Goal: Find specific page/section: Find specific page/section

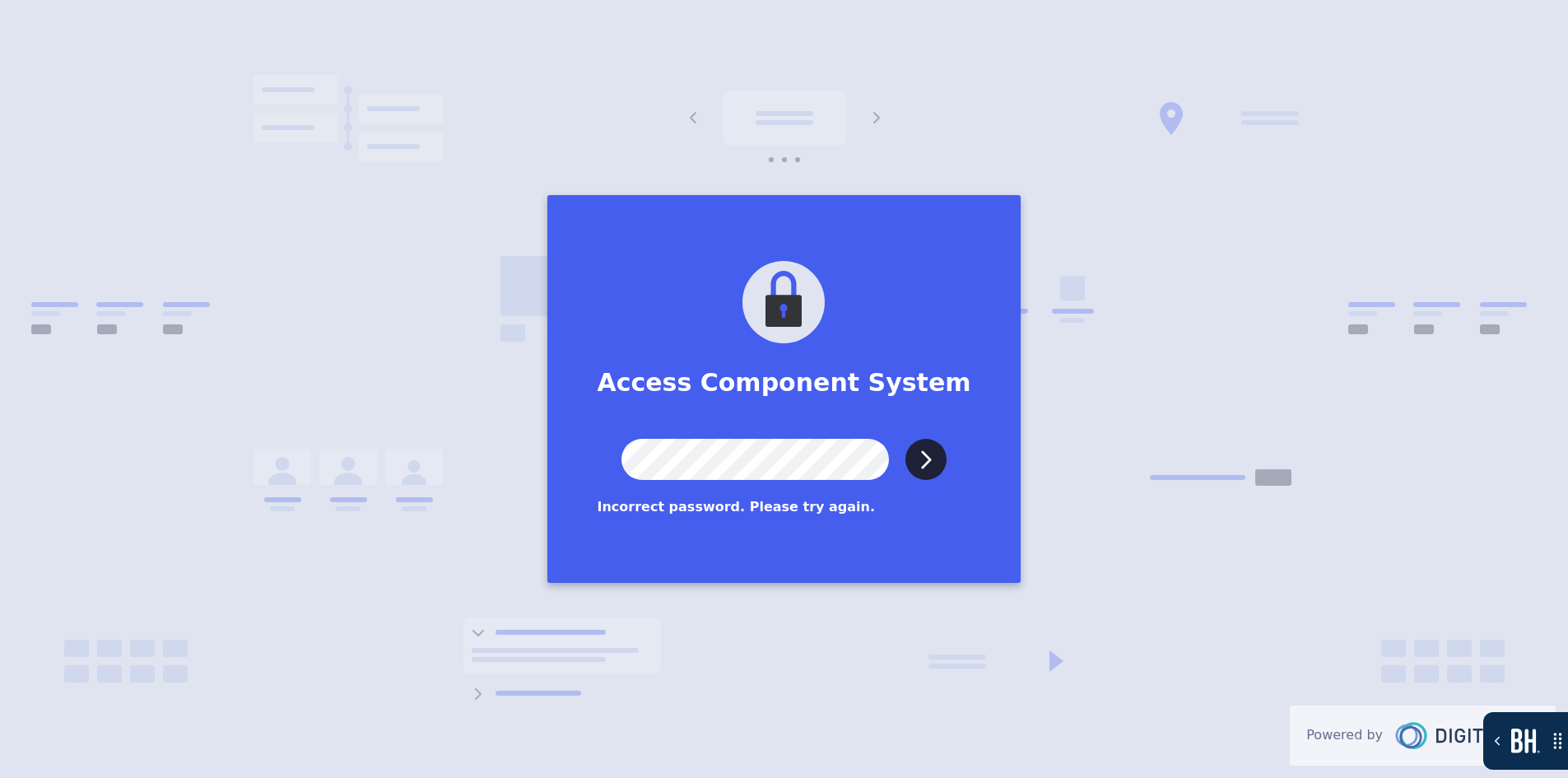
click at [905, 438] on input "Submit" at bounding box center [926, 459] width 41 height 41
click at [547, 451] on div "Access Component System Submit Incorrect password. Please try again. Powered by" at bounding box center [784, 389] width 1568 height 778
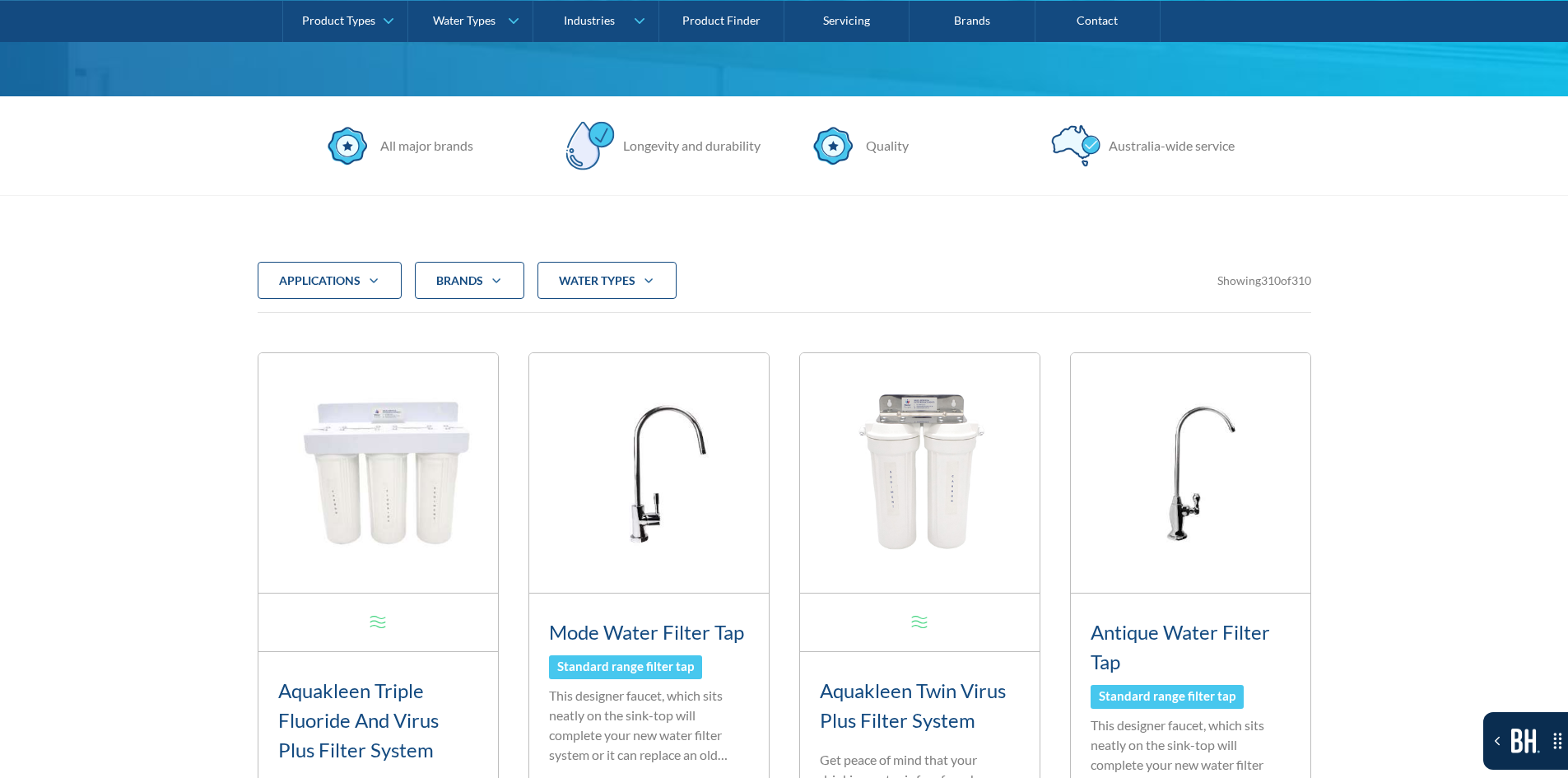
scroll to position [576, 0]
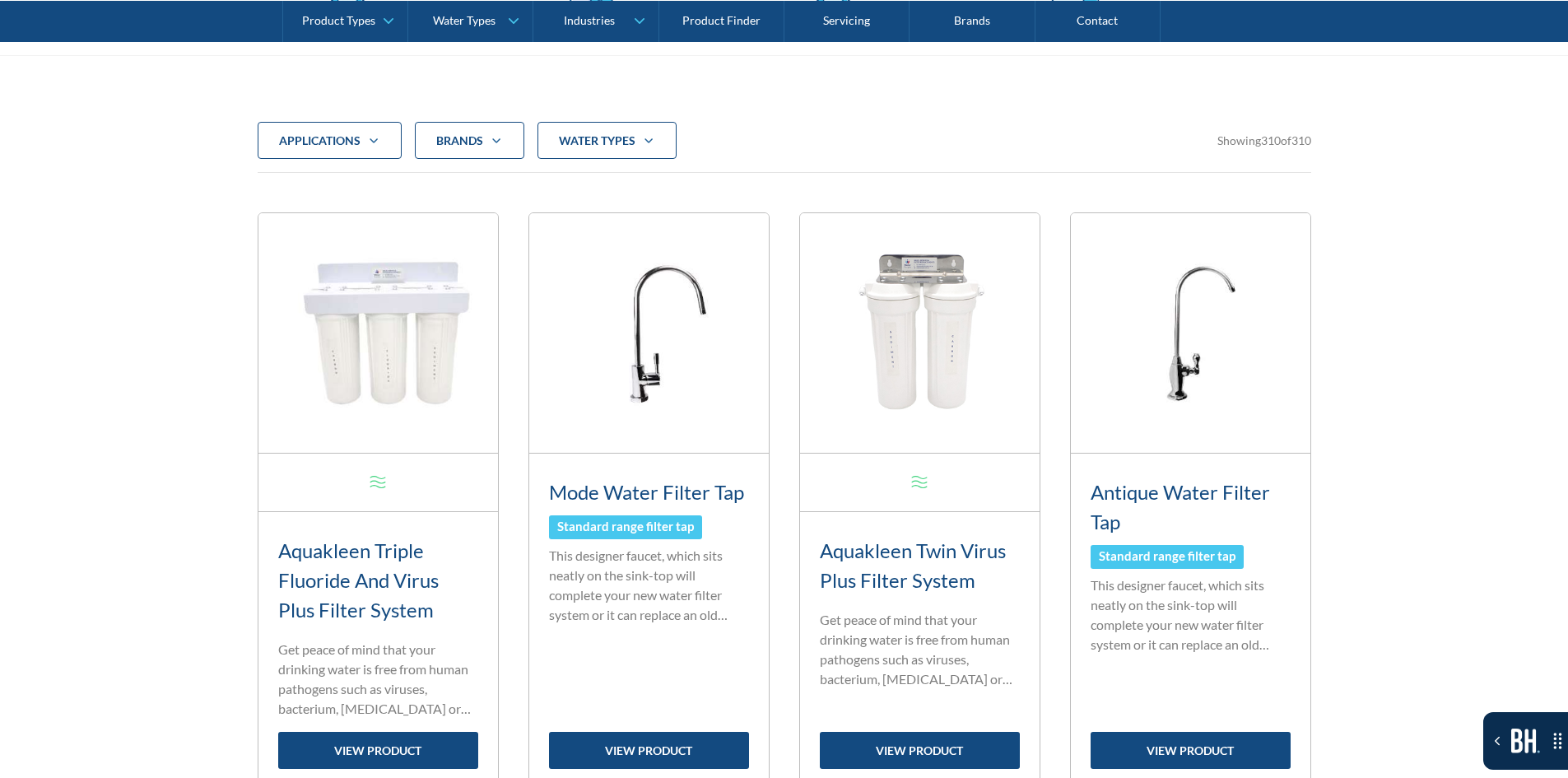
click at [339, 147] on div "applications" at bounding box center [320, 140] width 82 height 17
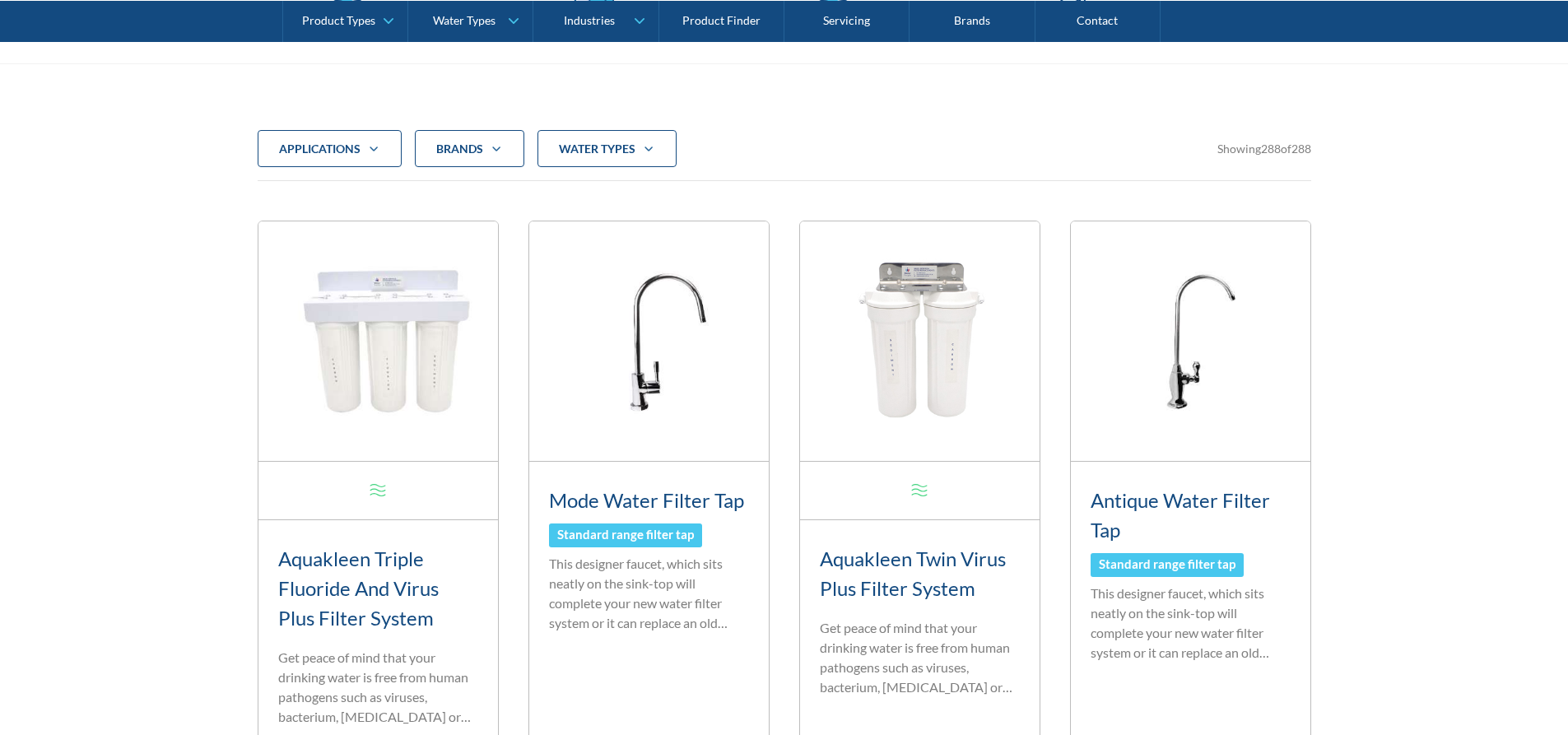
scroll to position [571, 0]
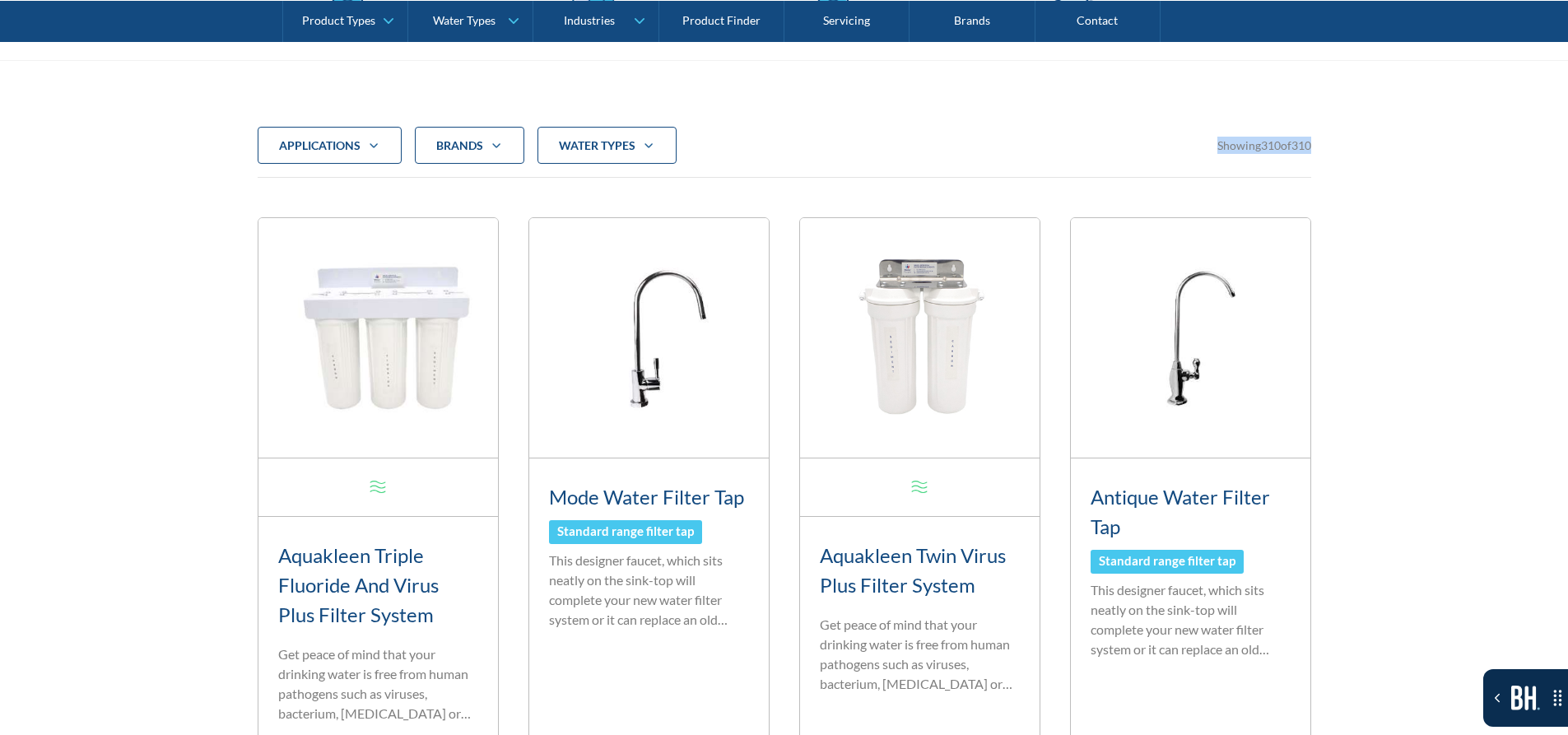
drag, startPoint x: 1203, startPoint y: 158, endPoint x: 1332, endPoint y: 149, distance: 129.3
click at [1180, 144] on div "applications Commercial Residential Clear Brands Aqua Cooler Aquakleen Bibo Bil…" at bounding box center [784, 145] width 1054 height 38
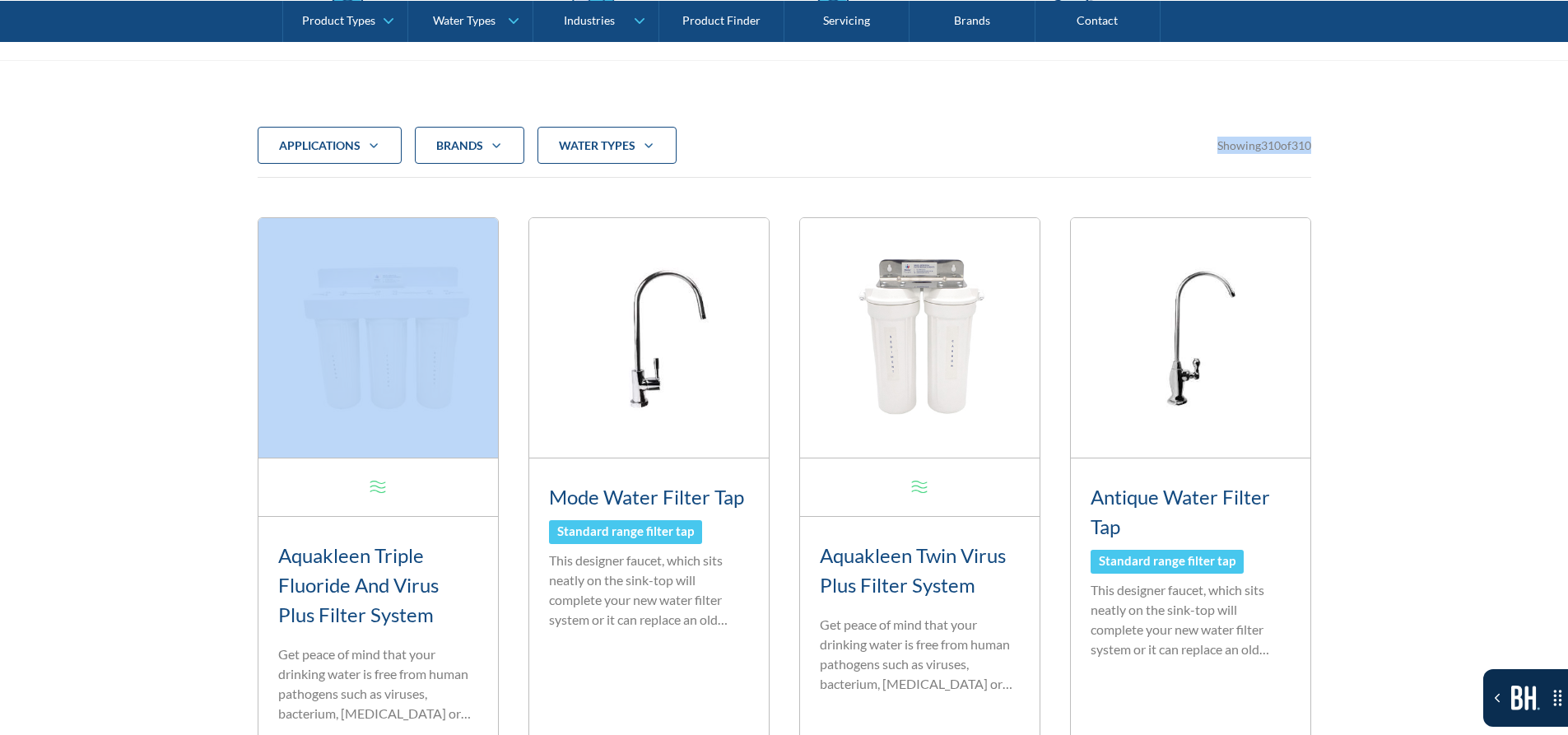
drag, startPoint x: 1180, startPoint y: 144, endPoint x: 1329, endPoint y: 144, distance: 149.0
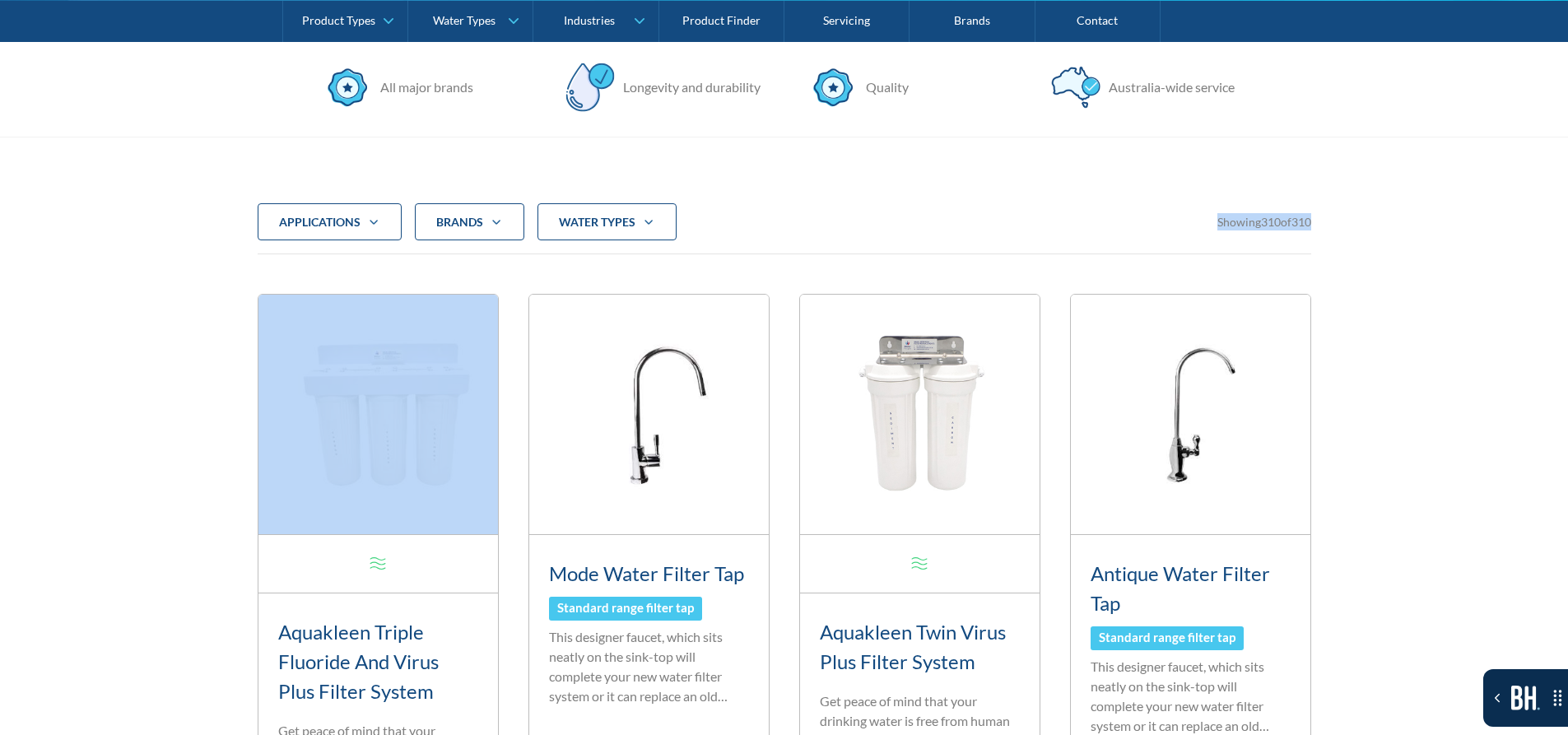
scroll to position [489, 0]
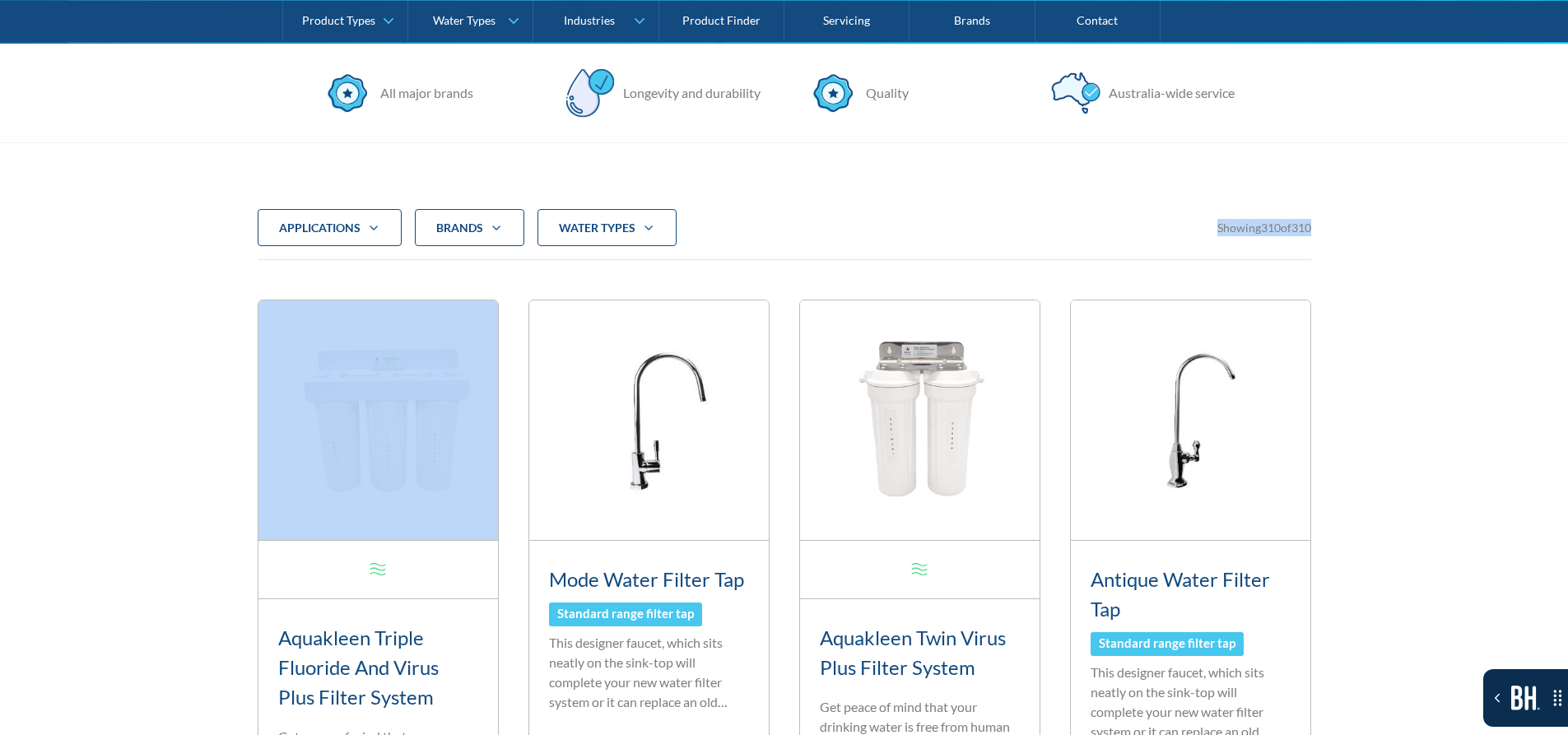
click at [1198, 238] on div "applications Commercial Residential Clear Brands Aqua Cooler Aquakleen Bibo Bil…" at bounding box center [784, 228] width 1054 height 38
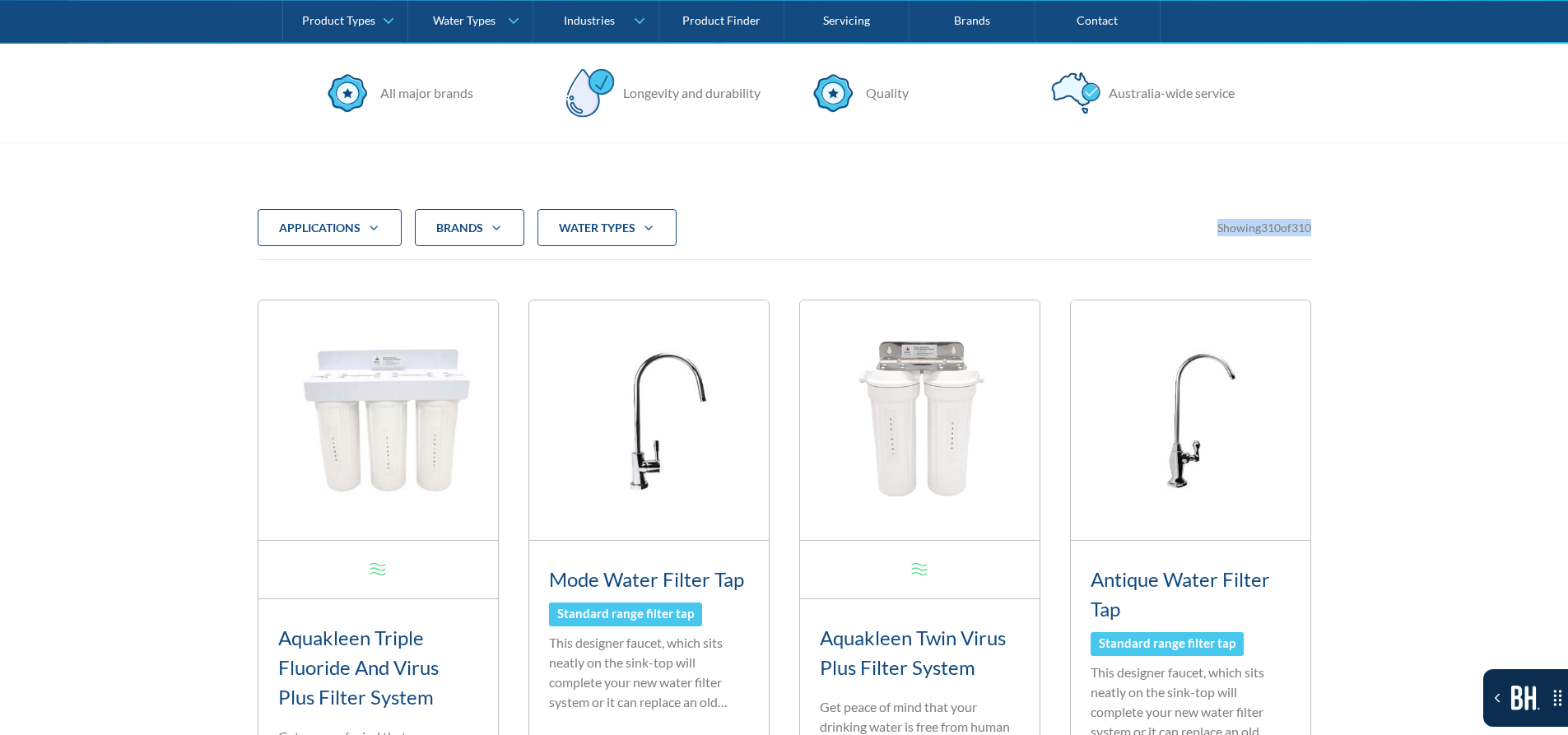
drag, startPoint x: 1198, startPoint y: 238, endPoint x: 1311, endPoint y: 230, distance: 113.3
drag, startPoint x: 1155, startPoint y: 225, endPoint x: 1319, endPoint y: 231, distance: 164.1
click at [1310, 229] on span "310" at bounding box center [1301, 227] width 20 height 14
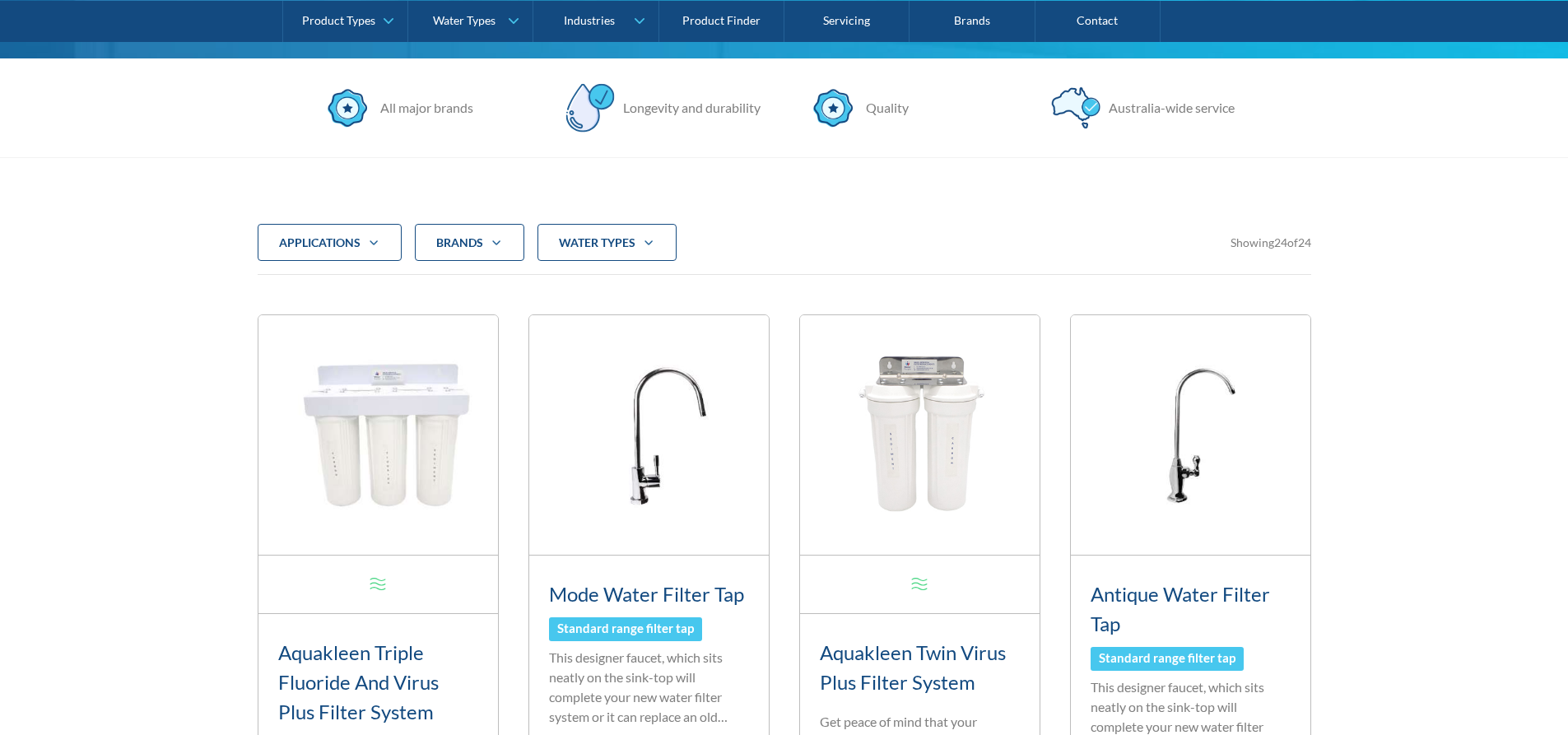
scroll to position [398, 0]
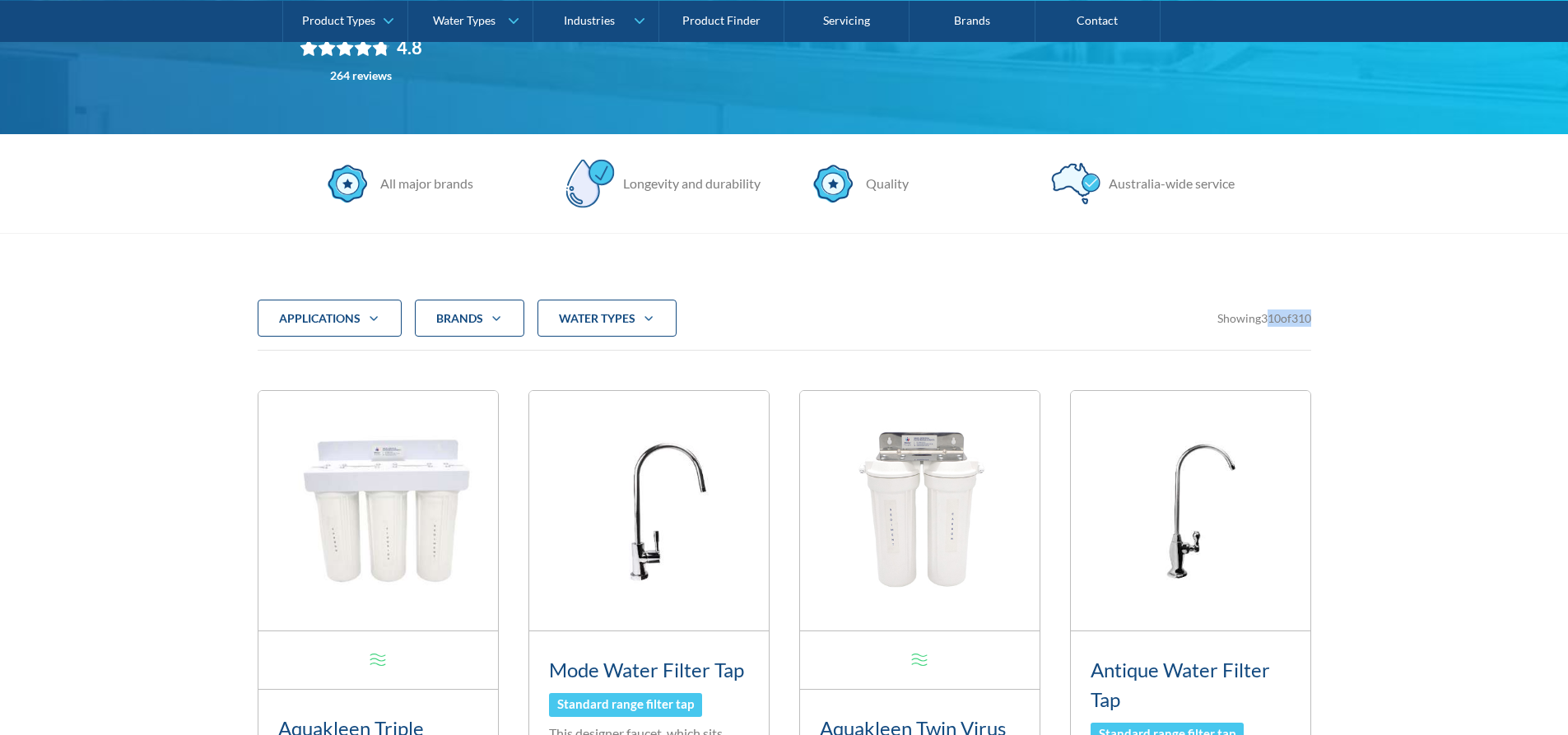
drag, startPoint x: 1262, startPoint y: 324, endPoint x: 1328, endPoint y: 329, distance: 66.2
drag, startPoint x: 1257, startPoint y: 319, endPoint x: 1320, endPoint y: 324, distance: 63.2
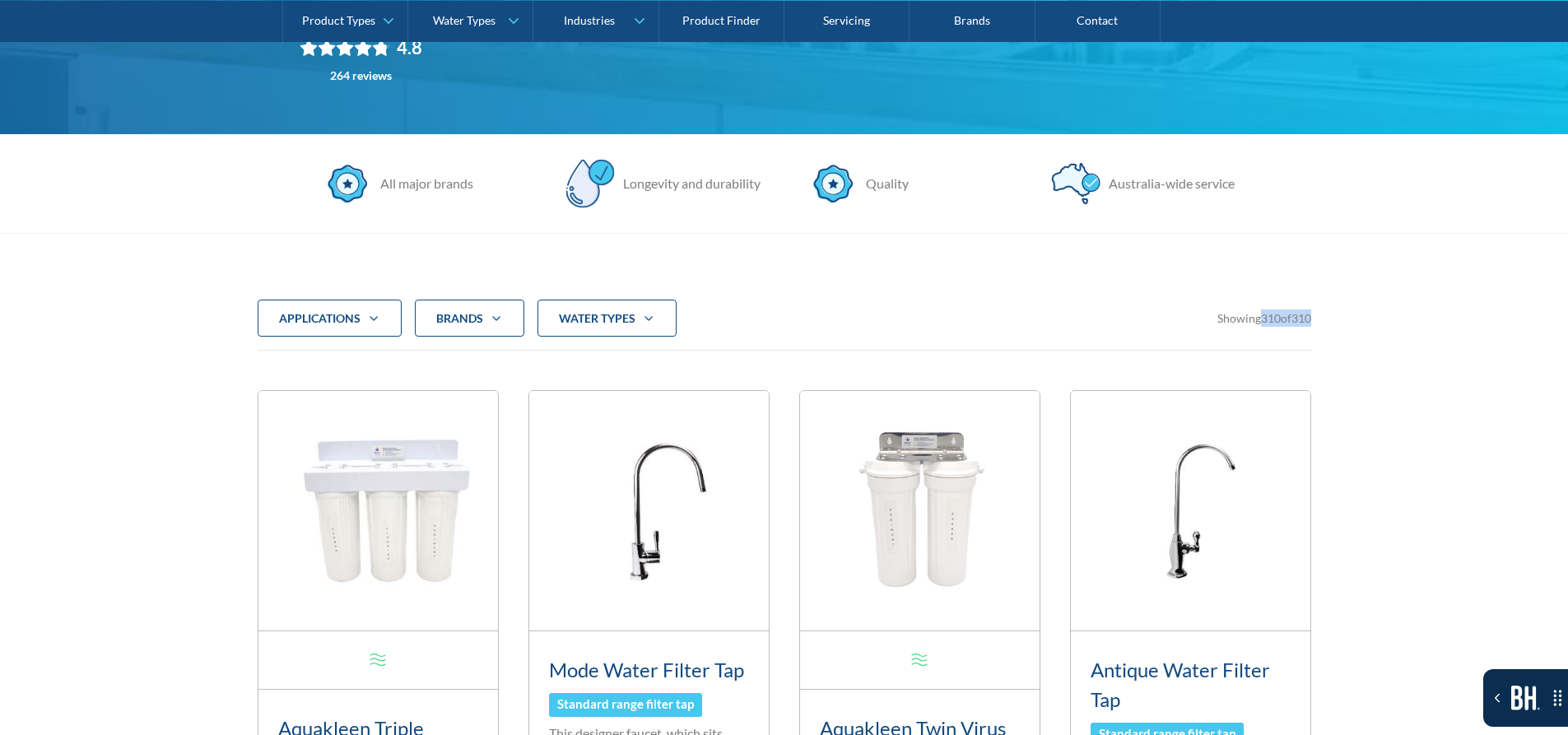
drag, startPoint x: 1211, startPoint y: 319, endPoint x: 1328, endPoint y: 324, distance: 117.1
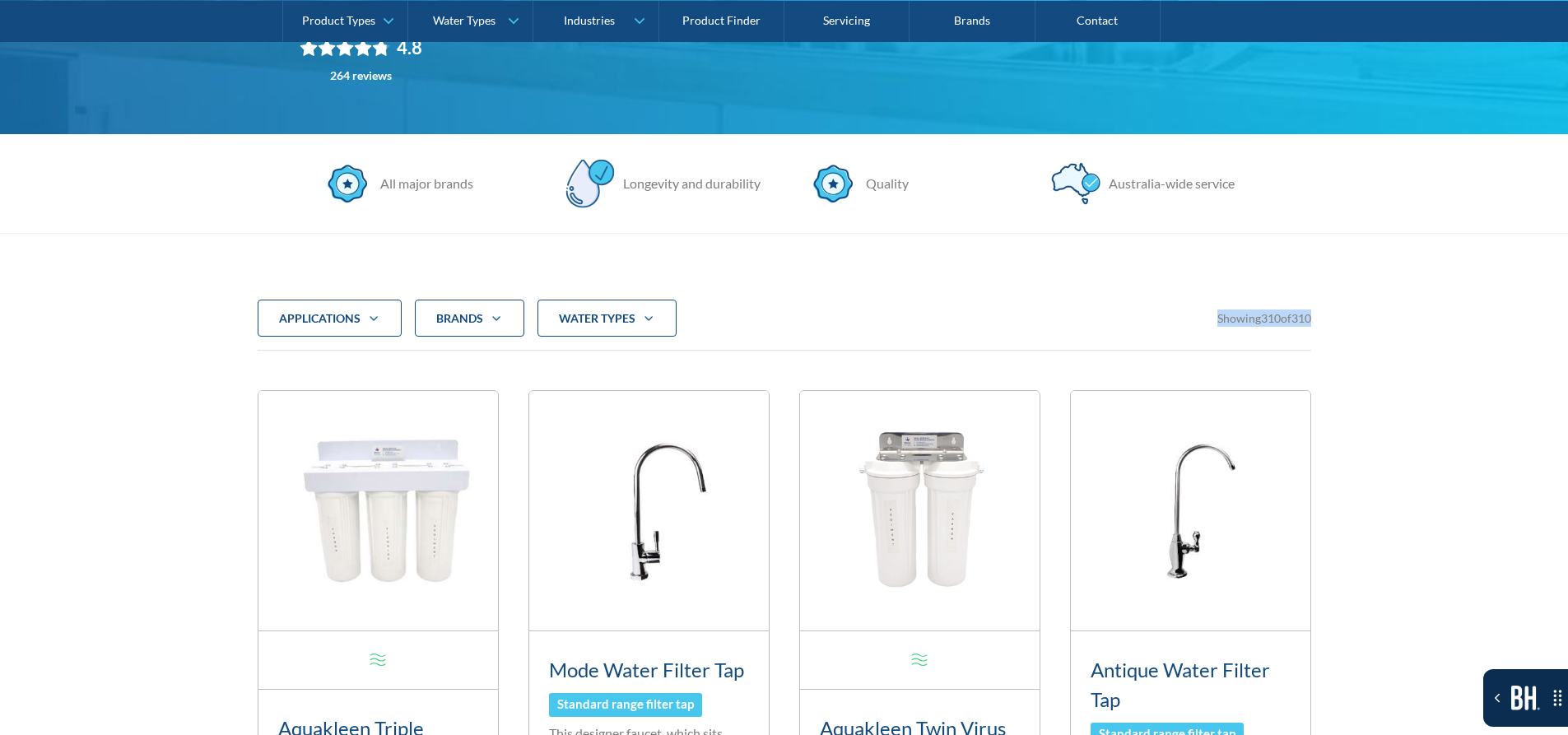
drag, startPoint x: 1213, startPoint y: 315, endPoint x: 1328, endPoint y: 320, distance: 115.1
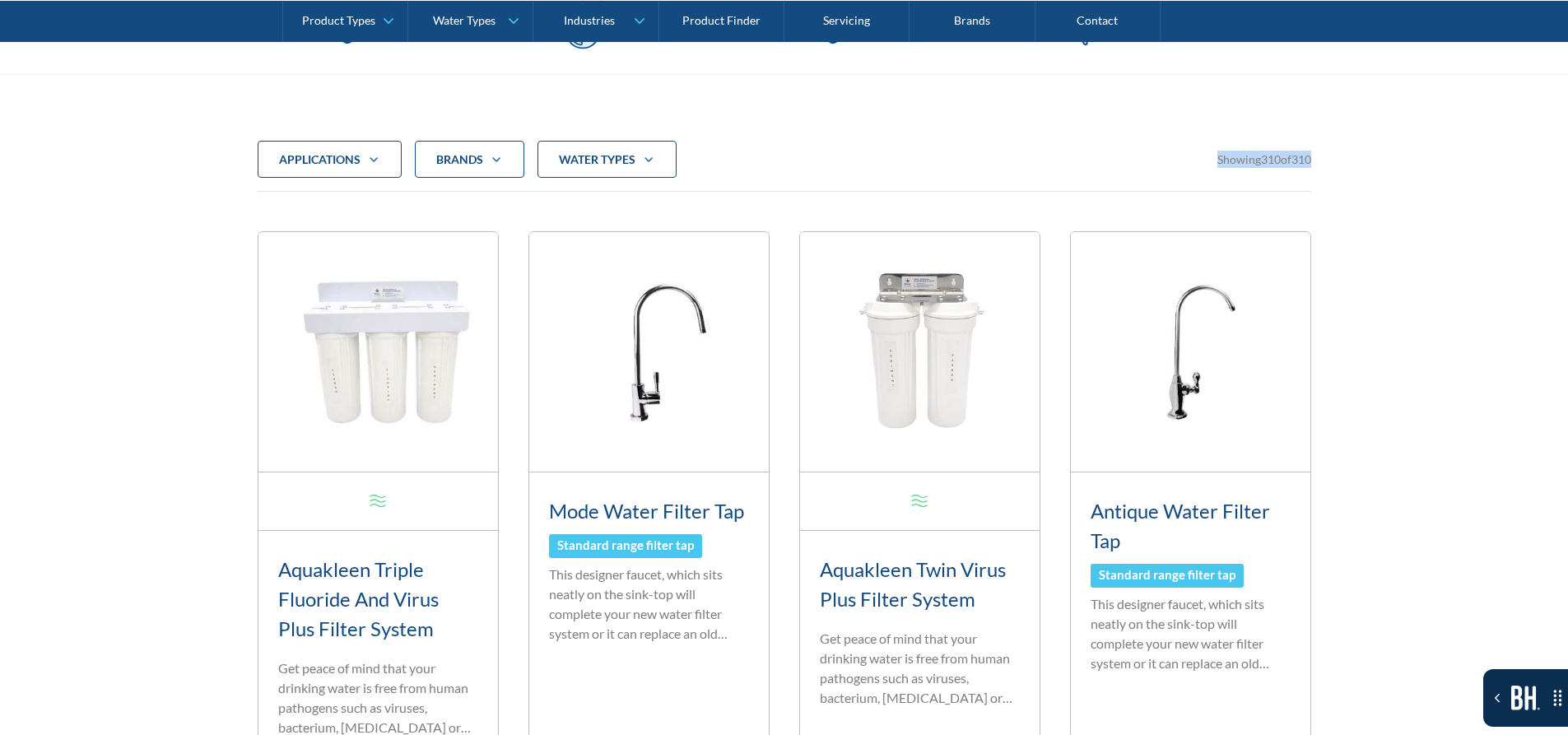
scroll to position [563, 0]
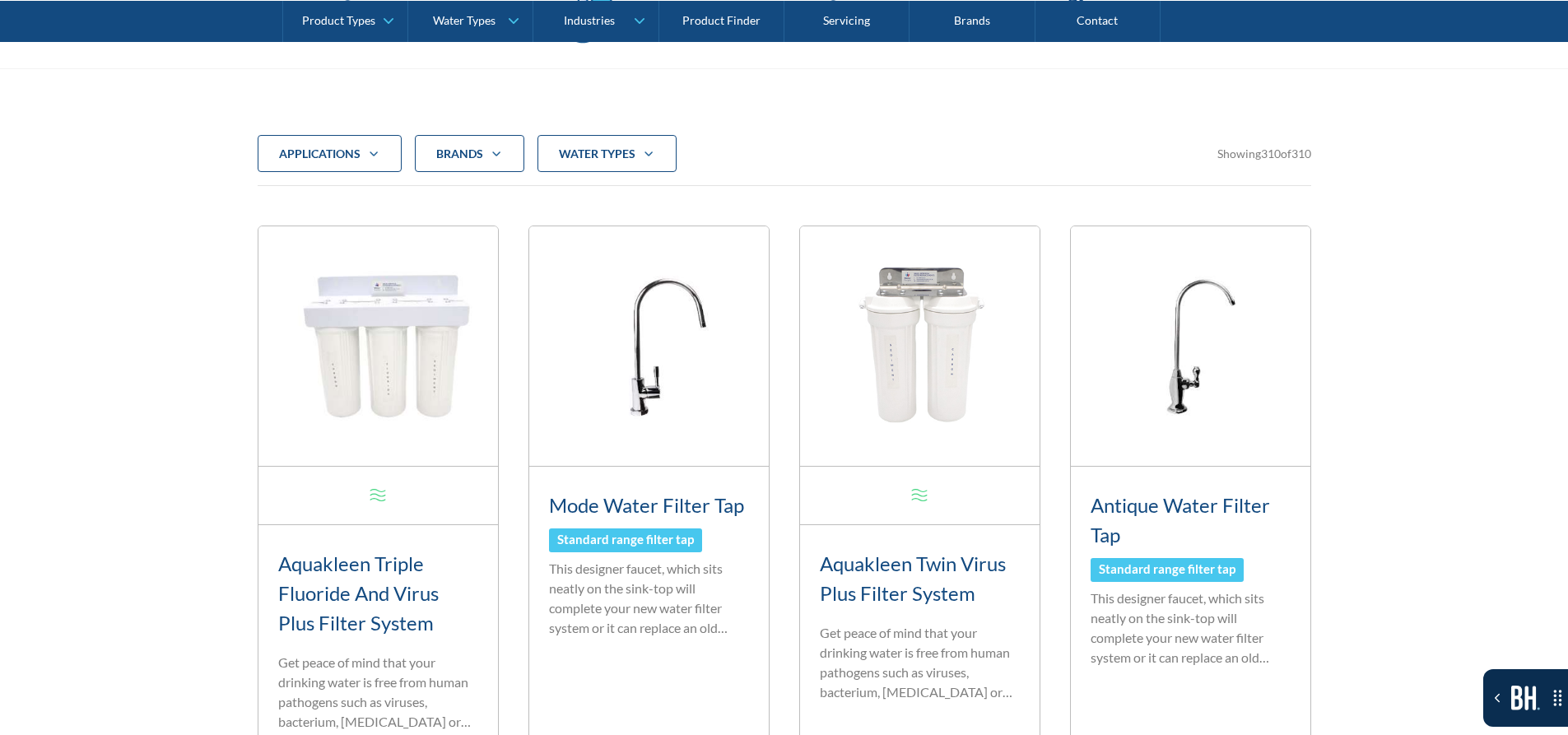
click at [882, 166] on div "applications Commercial Residential Clear Brands Aqua Cooler Aquakleen Bibo Bil…" at bounding box center [784, 154] width 1054 height 38
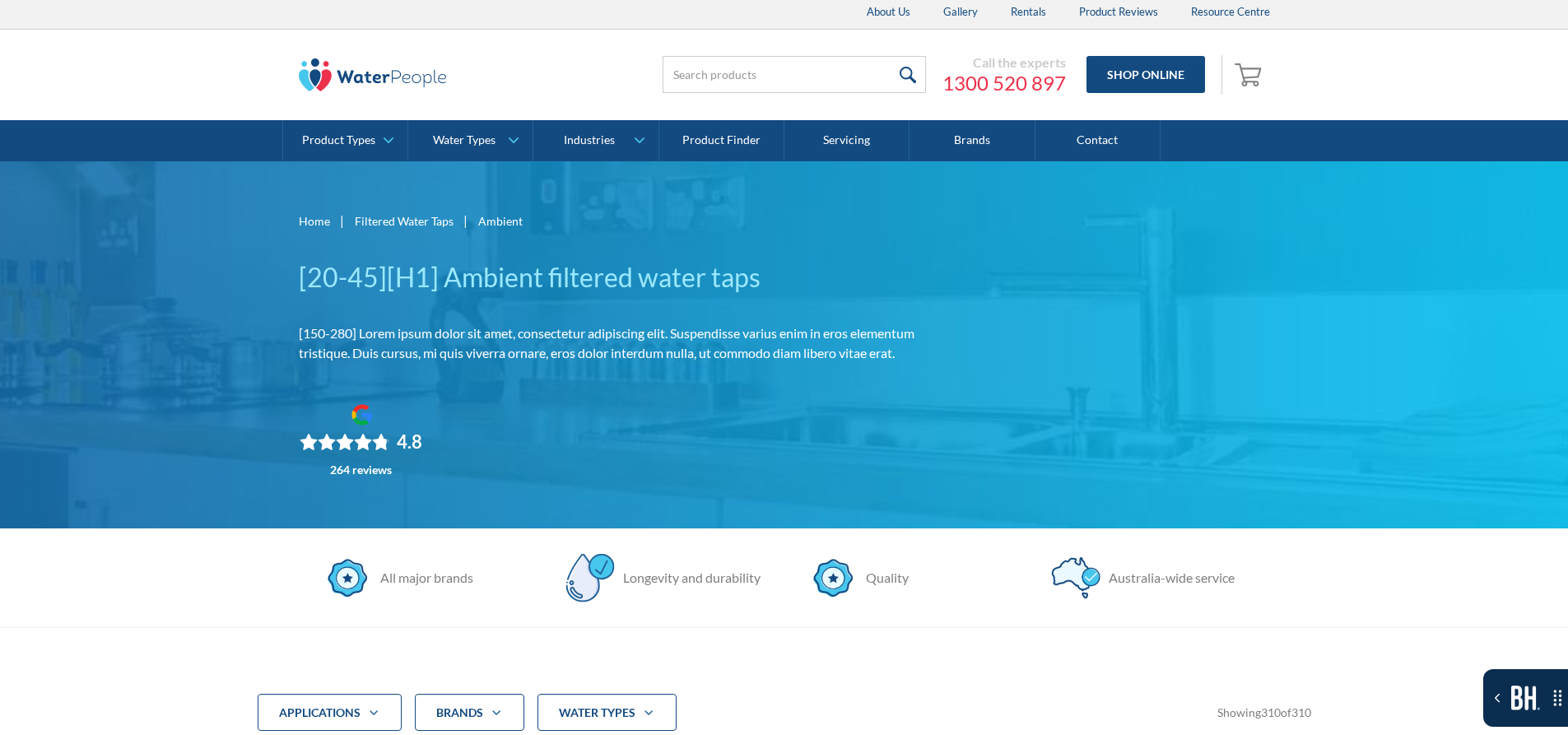
scroll to position [0, 0]
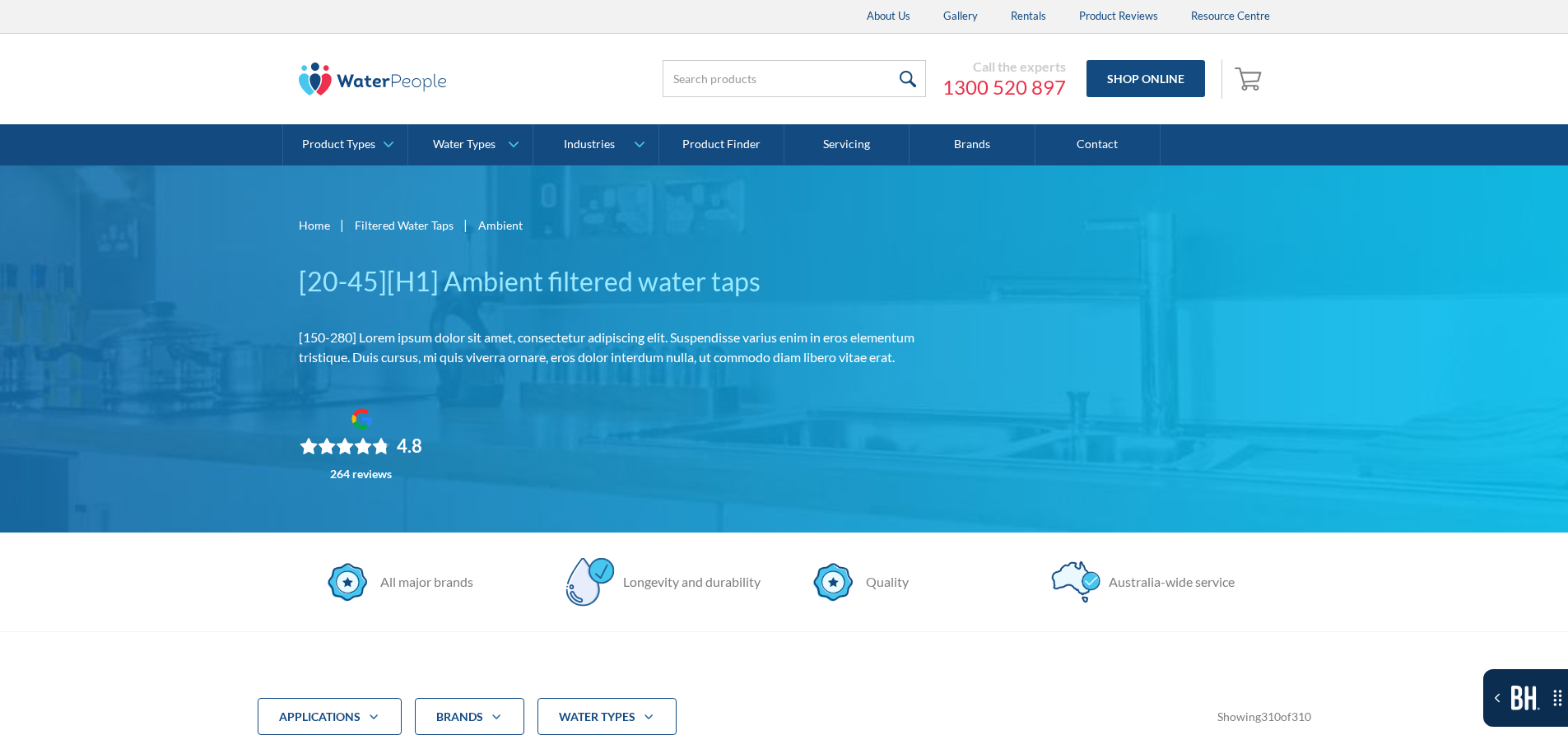
drag, startPoint x: 1104, startPoint y: 23, endPoint x: 1034, endPoint y: 255, distance: 242.3
click at [1034, 255] on div "Home | Filtered Water Taps | Ambient [20-45][H1] Ambient filtered water taps [1…" at bounding box center [784, 350] width 971 height 269
click at [1129, 82] on link "Shop Online" at bounding box center [1145, 79] width 118 height 38
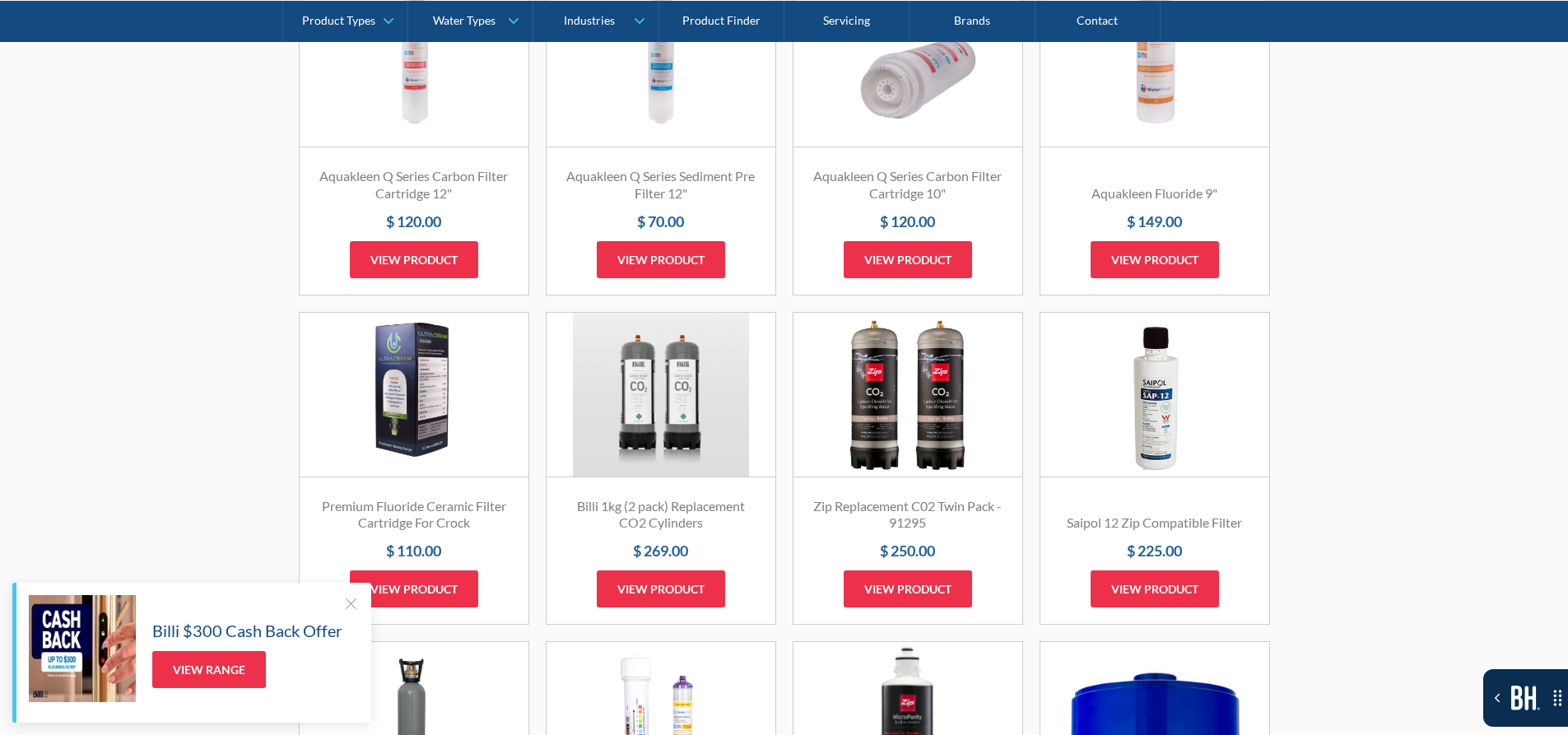
scroll to position [1647, 0]
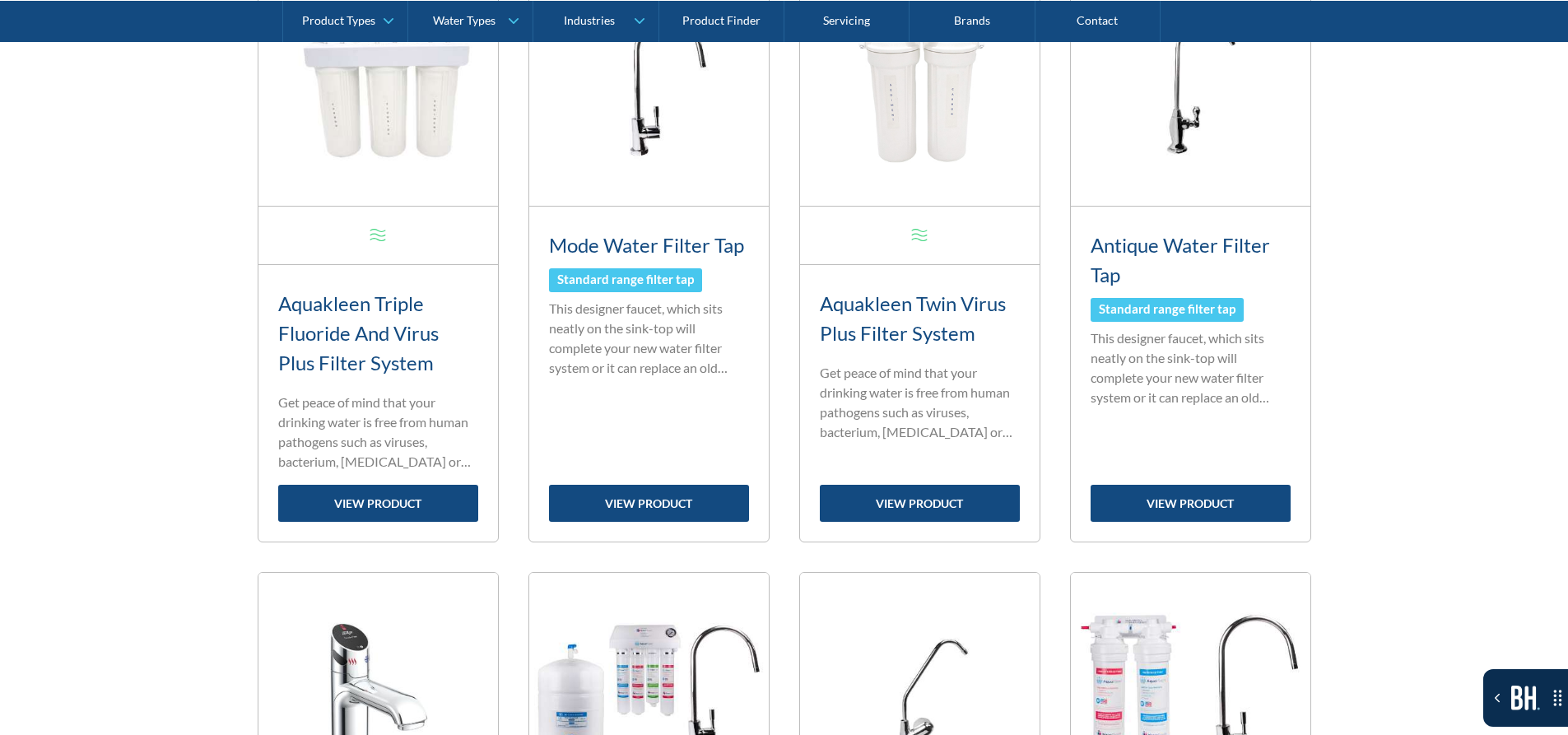
scroll to position [412, 0]
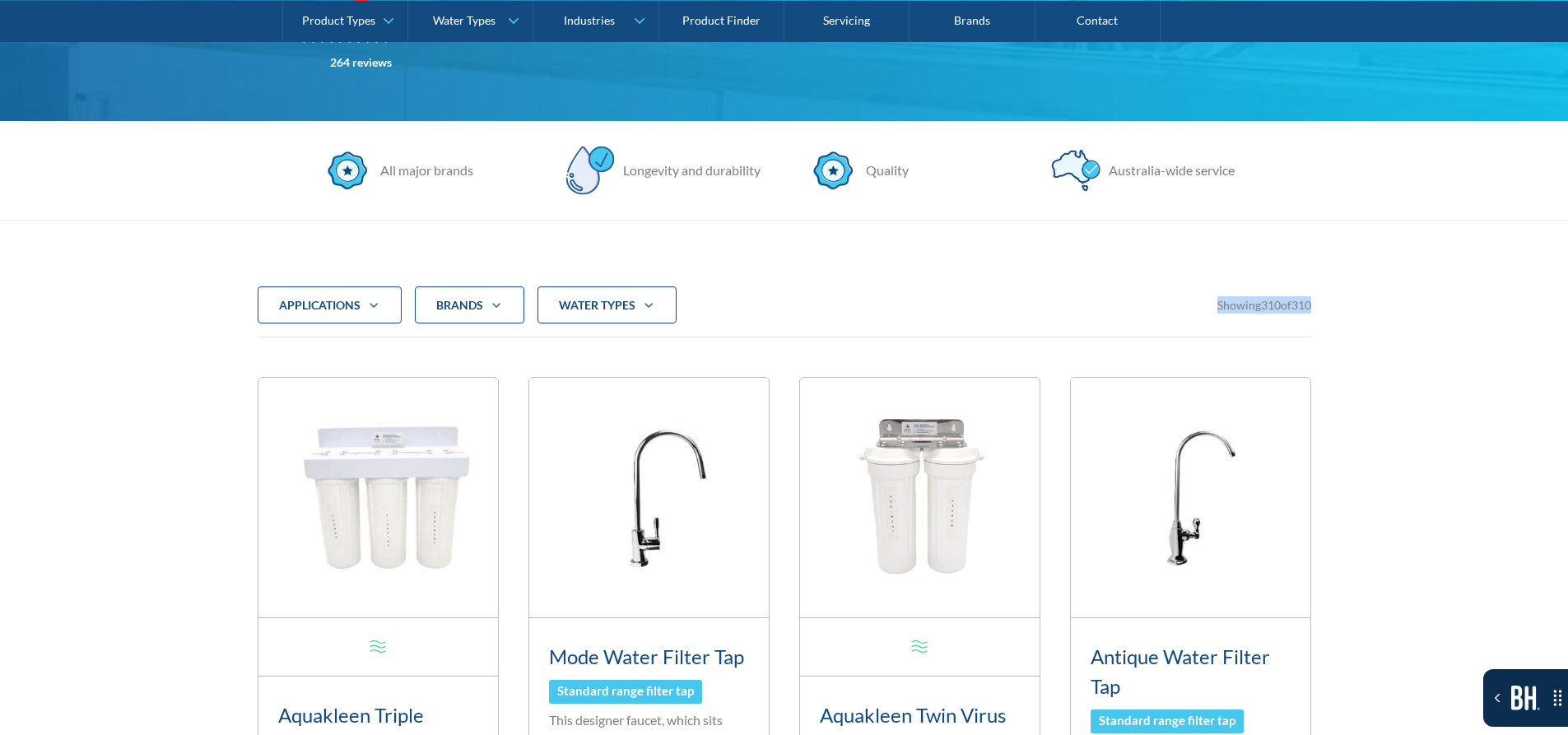
drag, startPoint x: 1168, startPoint y: 315, endPoint x: 1327, endPoint y: 294, distance: 160.4
drag, startPoint x: 1229, startPoint y: 308, endPoint x: 1334, endPoint y: 303, distance: 105.1
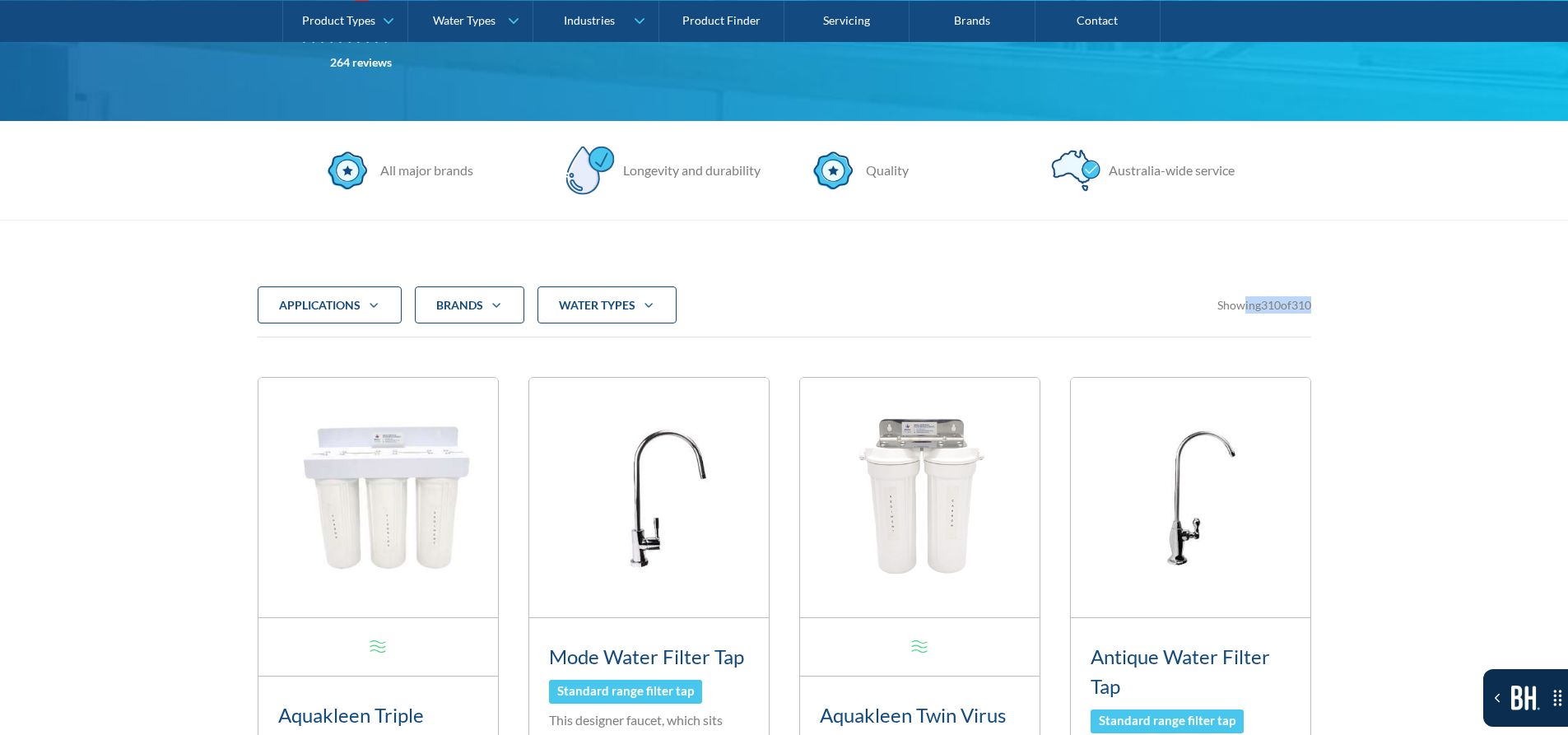
click at [1255, 334] on div "applications Commercial Residential Clear Brands Aqua Cooler Aquakleen Bibo Bil…" at bounding box center [784, 312] width 1054 height 52
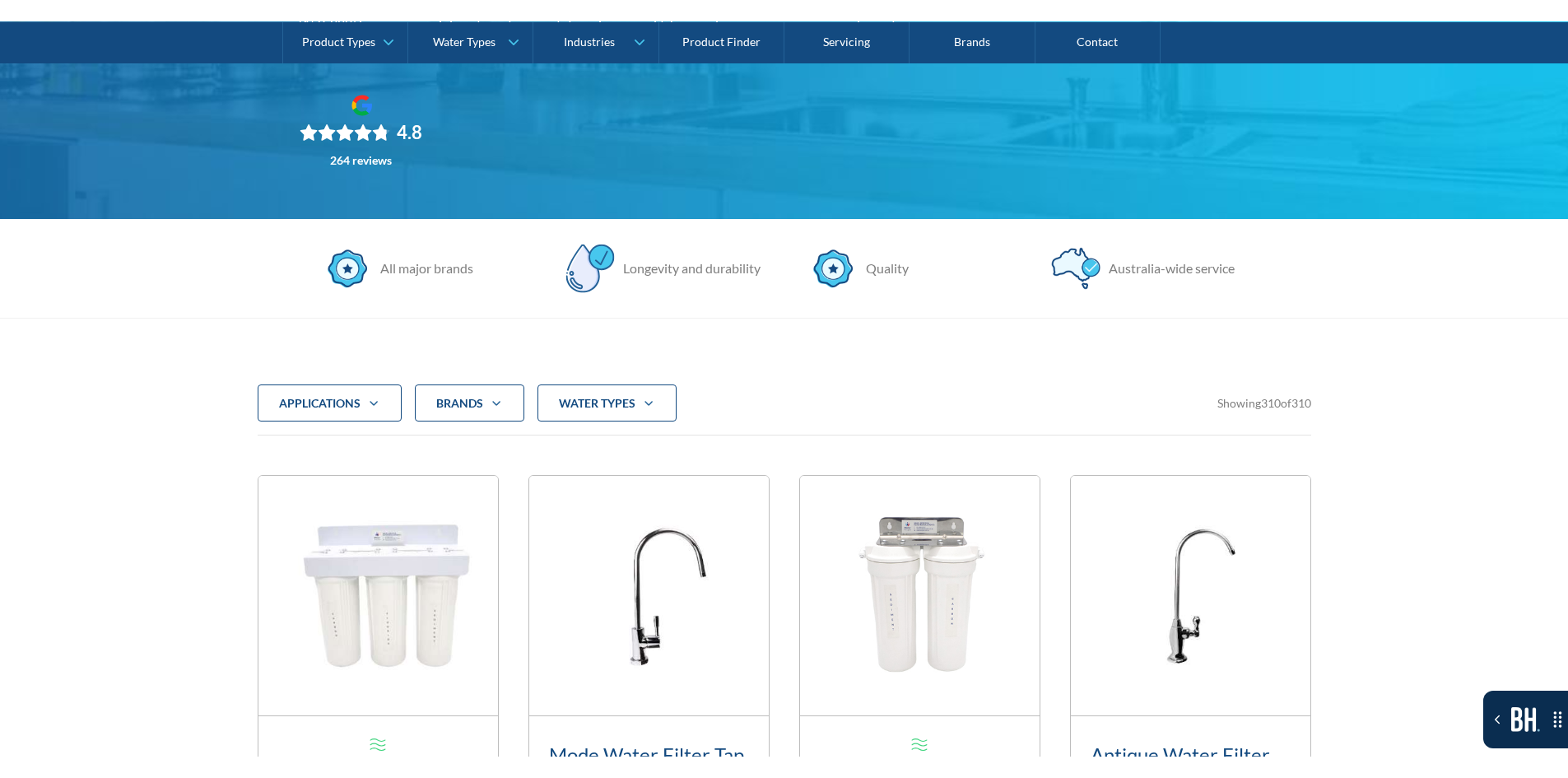
scroll to position [329, 0]
